Goal: Task Accomplishment & Management: Manage account settings

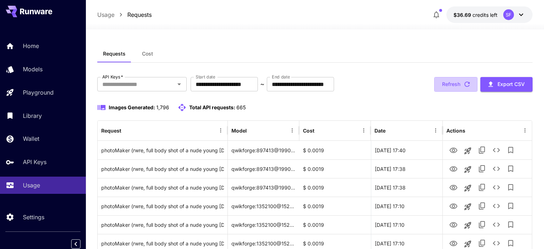
click at [448, 85] on button "Refresh" at bounding box center [455, 84] width 43 height 15
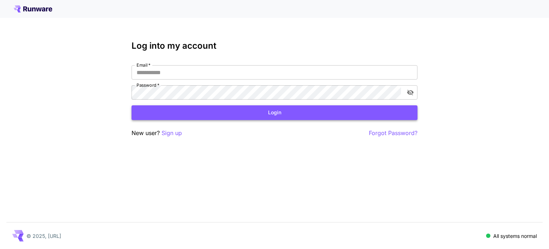
type input "**********"
click at [214, 117] on button "Login" at bounding box center [275, 112] width 286 height 15
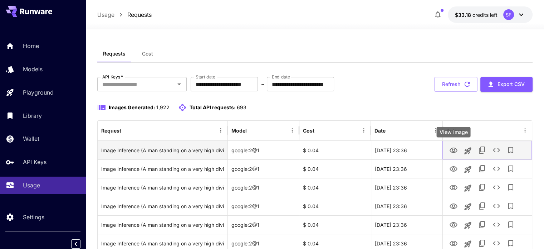
click at [453, 148] on icon "View Image" at bounding box center [454, 149] width 8 height 5
